Goal: Task Accomplishment & Management: Use online tool/utility

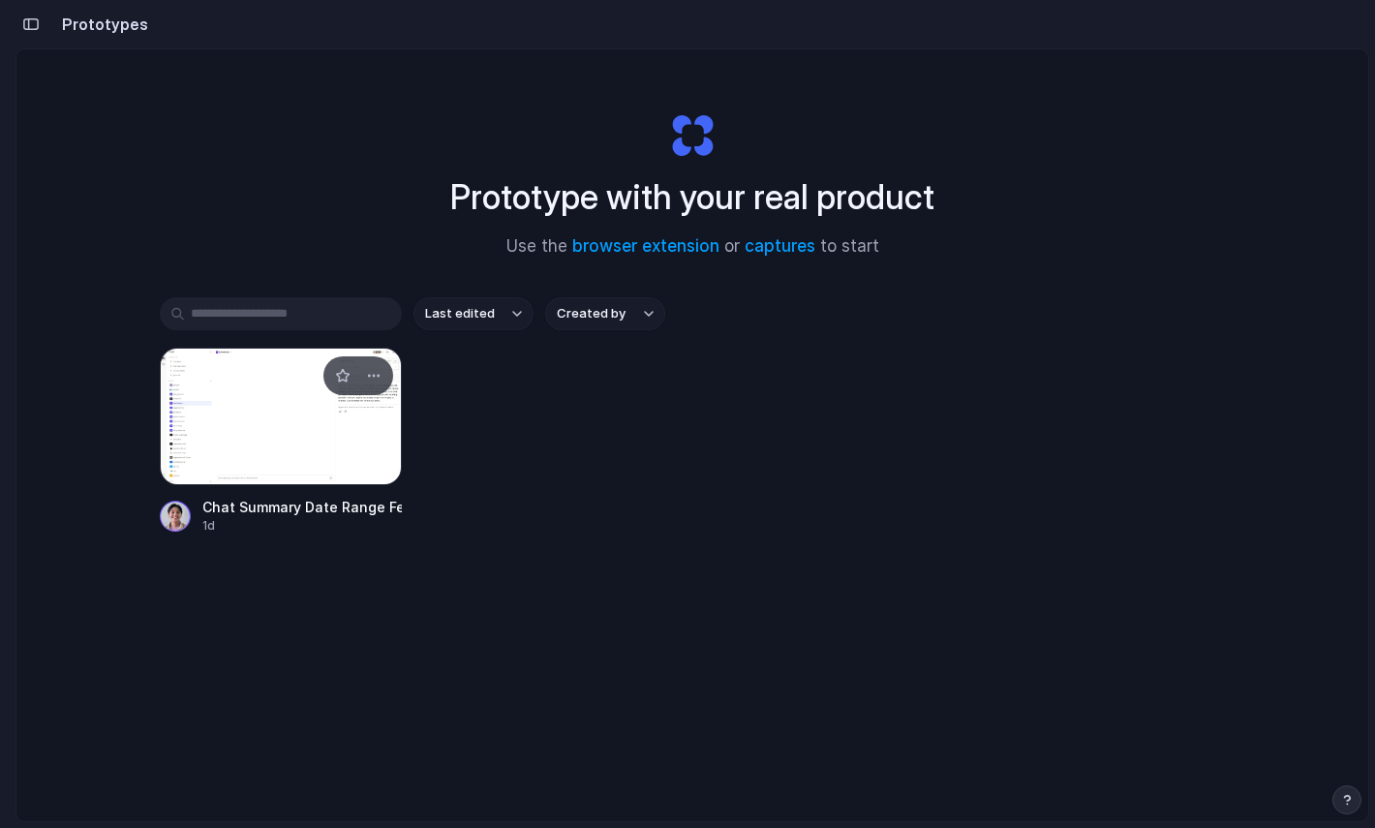
click at [286, 443] on div at bounding box center [281, 417] width 242 height 138
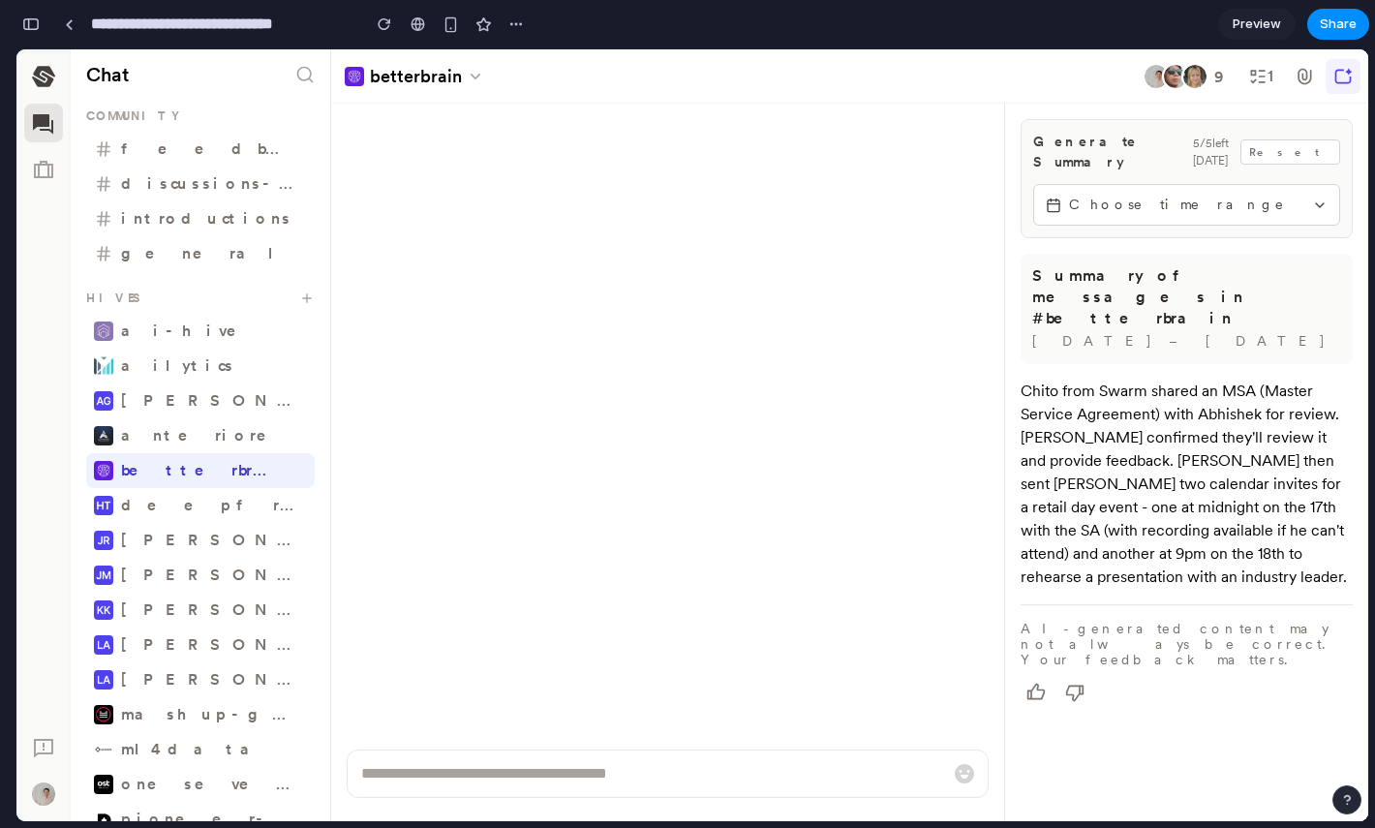
click at [1114, 195] on span "Choose time range" at bounding box center [1186, 205] width 235 height 20
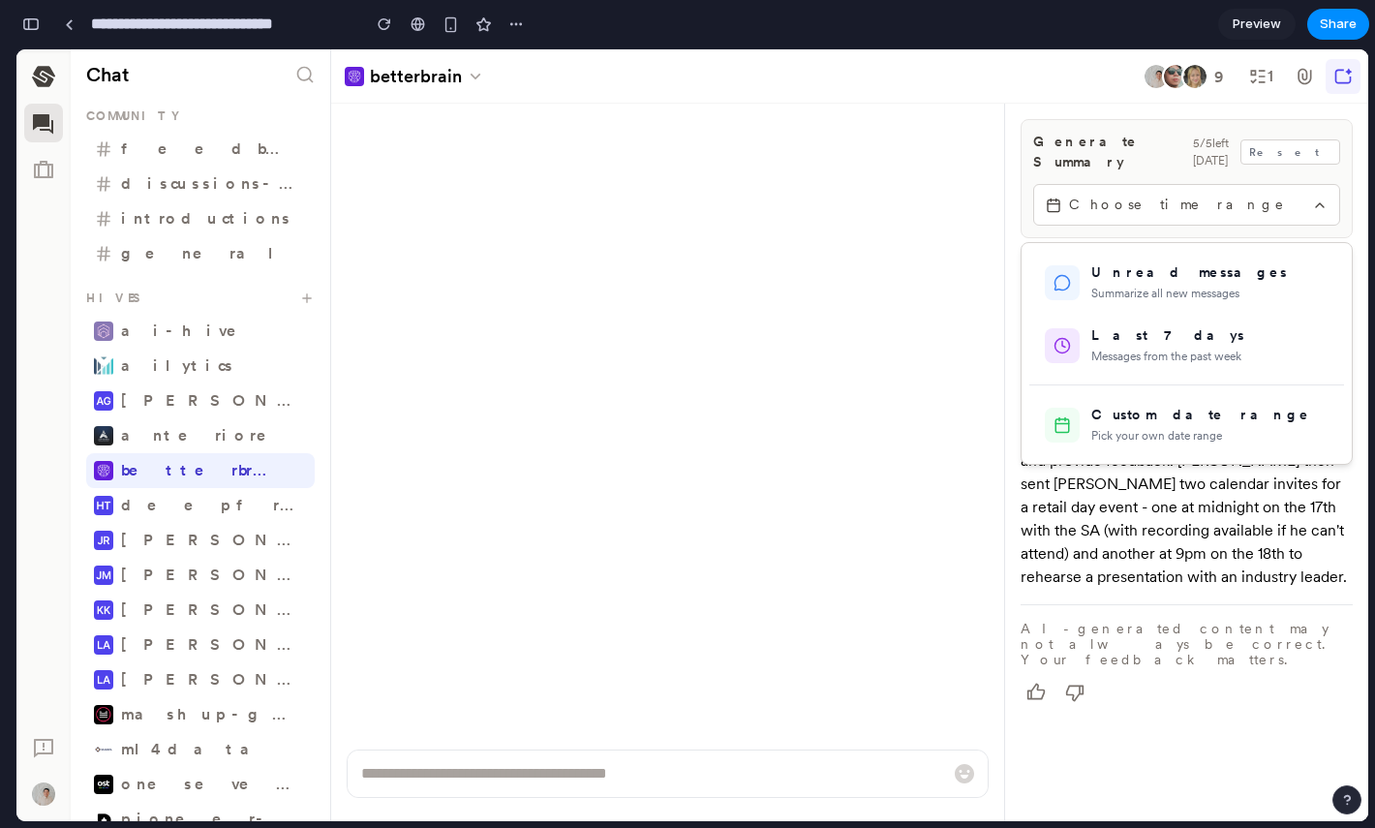
click at [1136, 192] on div at bounding box center [692, 435] width 1352 height 772
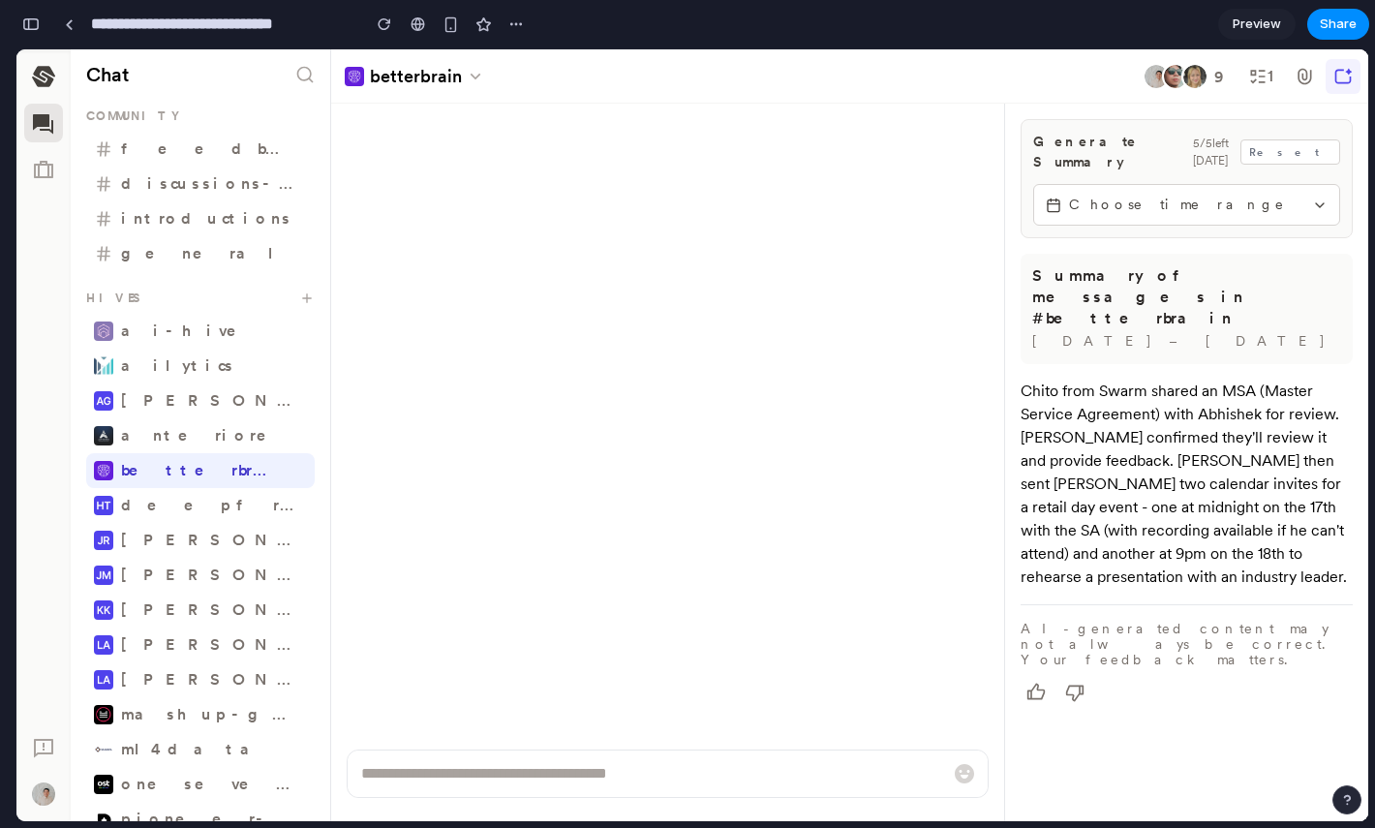
click at [1221, 195] on span "Choose time range" at bounding box center [1186, 205] width 235 height 20
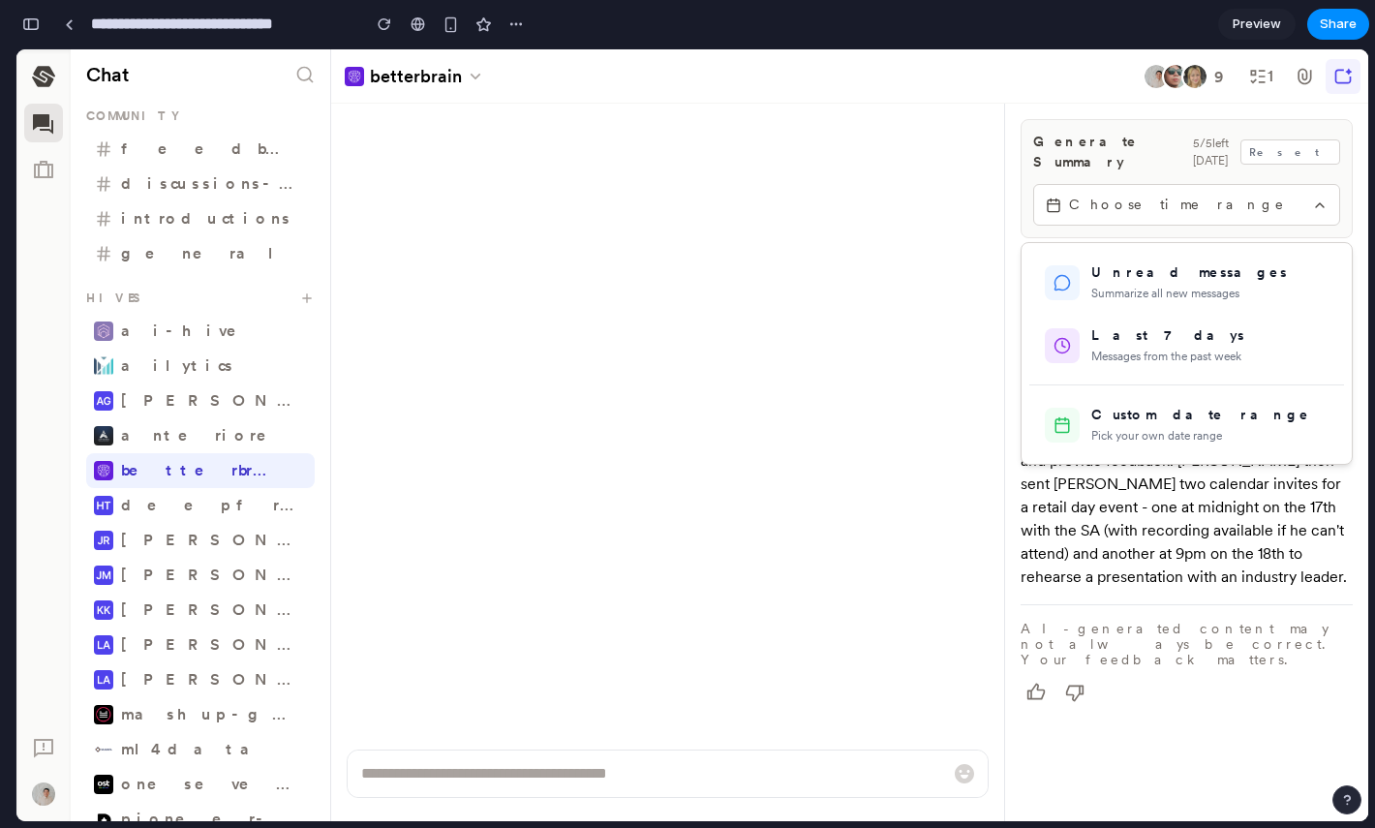
click at [1237, 187] on div at bounding box center [692, 435] width 1352 height 772
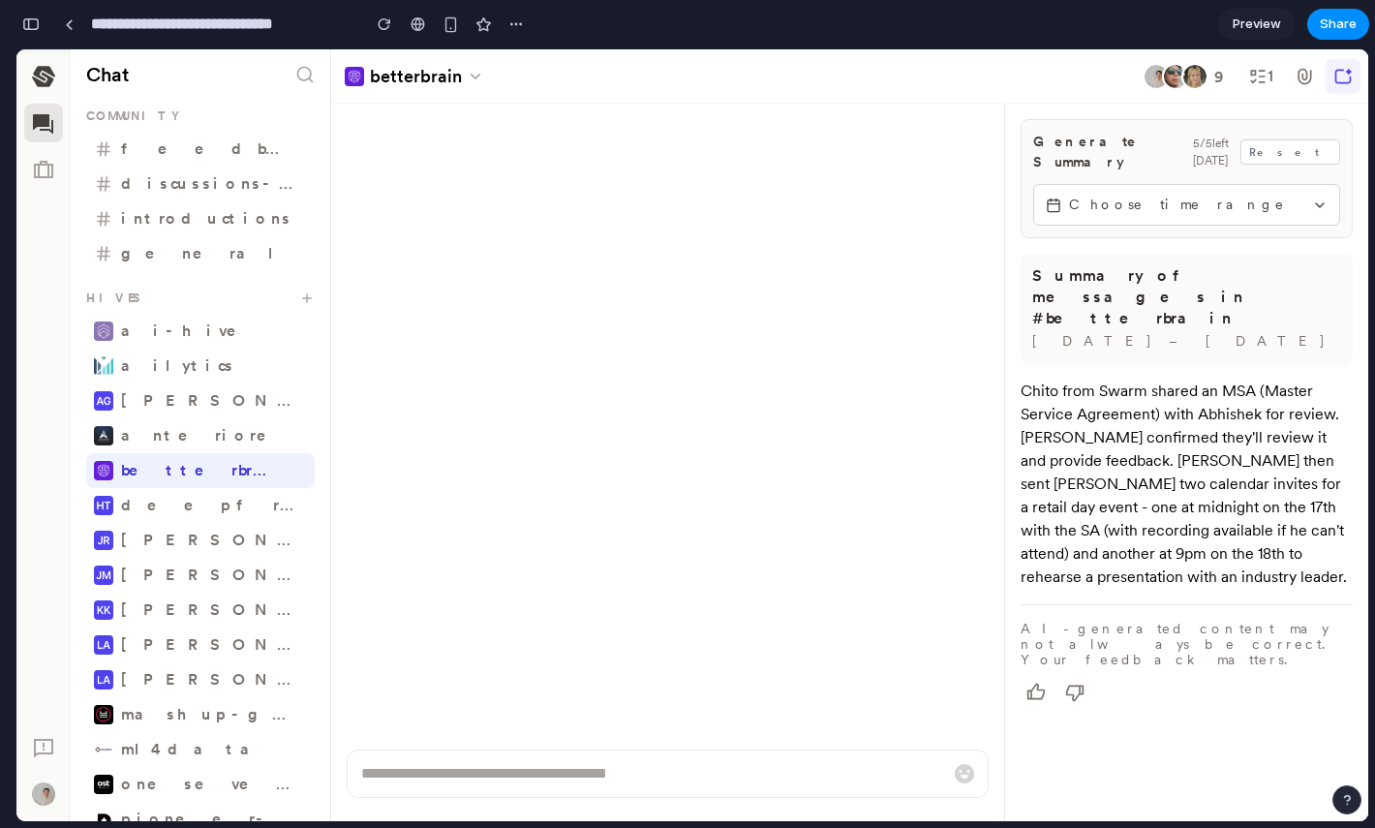
click at [1280, 198] on span "Choose time range" at bounding box center [1186, 205] width 235 height 20
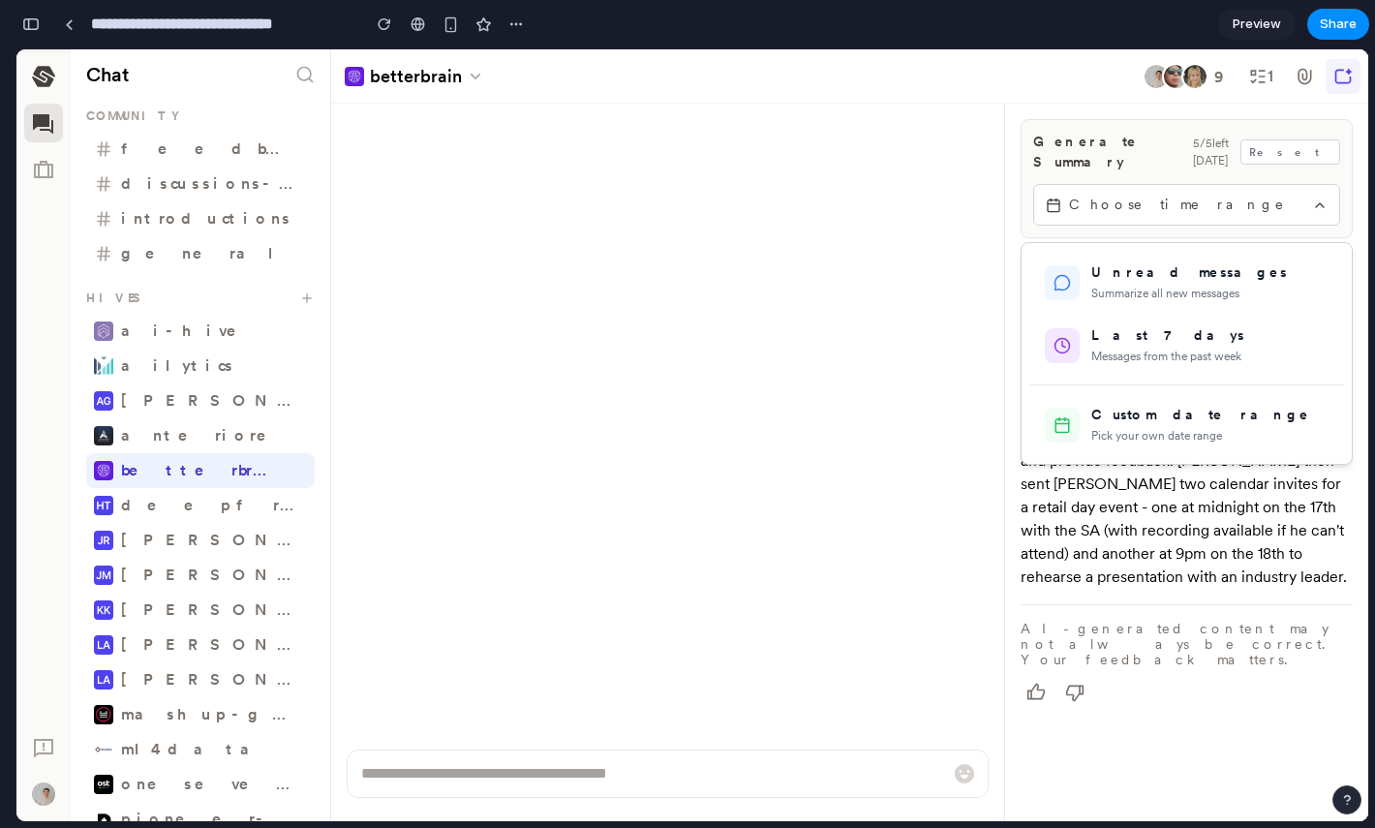
click at [1309, 180] on div at bounding box center [692, 435] width 1352 height 772
